Goal: Task Accomplishment & Management: Use online tool/utility

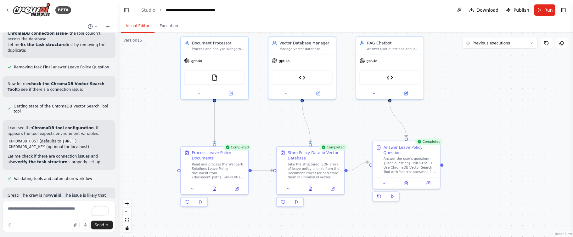
click at [283, 137] on div ".deletable-edge-delete-btn { width: 20px; height: 20px; border: 0px solid #ffff…" at bounding box center [345, 135] width 455 height 204
click at [129, 11] on button "Toggle Left Sidebar" at bounding box center [126, 10] width 9 height 9
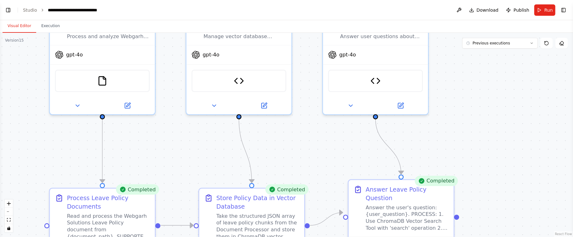
drag, startPoint x: 335, startPoint y: 97, endPoint x: 518, endPoint y: 135, distance: 186.9
click at [518, 135] on div ".deletable-edge-delete-btn { width: 20px; height: 20px; border: 0px solid #ffff…" at bounding box center [286, 135] width 573 height 204
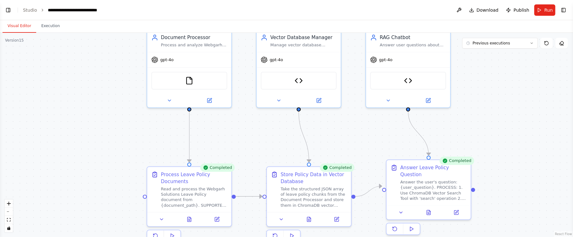
drag, startPoint x: 83, startPoint y: 94, endPoint x: 71, endPoint y: 72, distance: 25.1
click at [76, 76] on div ".deletable-edge-delete-btn { width: 20px; height: 20px; border: 0px solid #ffff…" at bounding box center [286, 135] width 573 height 204
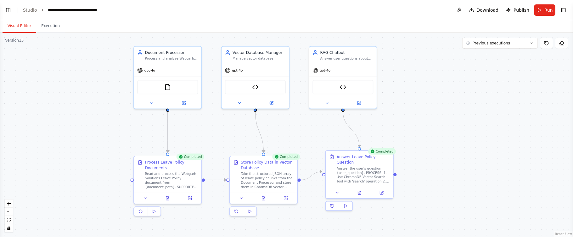
drag, startPoint x: 71, startPoint y: 69, endPoint x: 77, endPoint y: 82, distance: 15.2
click at [77, 82] on div ".deletable-edge-delete-btn { width: 20px; height: 20px; border: 0px solid #ffff…" at bounding box center [286, 135] width 573 height 204
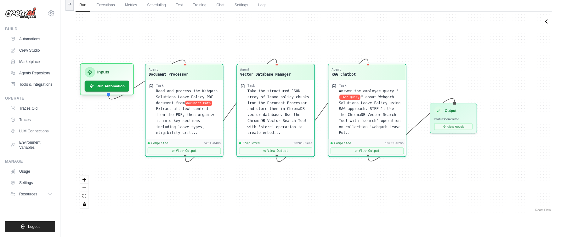
drag, startPoint x: 467, startPoint y: 51, endPoint x: 422, endPoint y: 40, distance: 46.2
click at [429, 46] on div "Agent Document Processor Task Read and process the Webgarh Solutions Leave Poli…" at bounding box center [314, 112] width 476 height 201
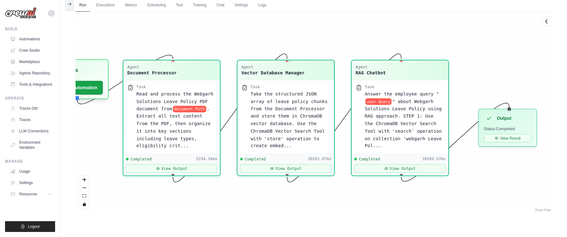
drag, startPoint x: 232, startPoint y: 37, endPoint x: 233, endPoint y: 29, distance: 8.3
click at [233, 29] on div "Agent Document Processor Task Read and process the Webgarh Solutions Leave Poli…" at bounding box center [314, 112] width 476 height 201
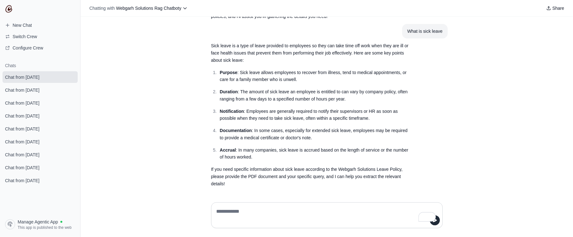
scroll to position [1744, 0]
